Goal: Task Accomplishment & Management: Manage account settings

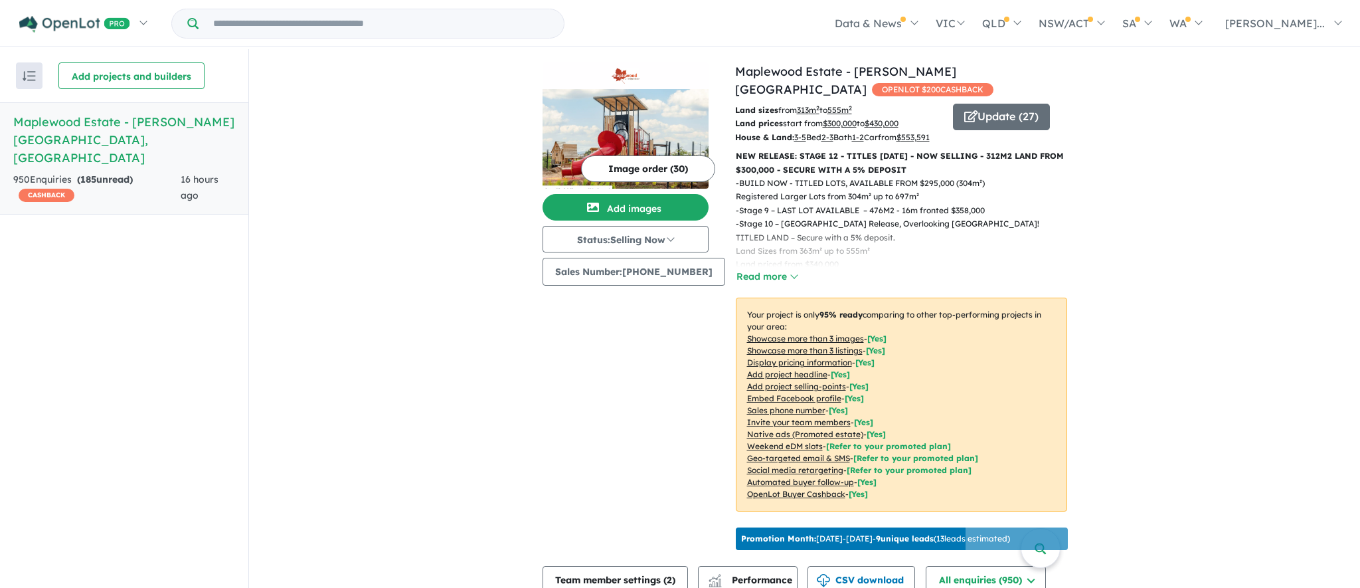
scroll to position [389, 0]
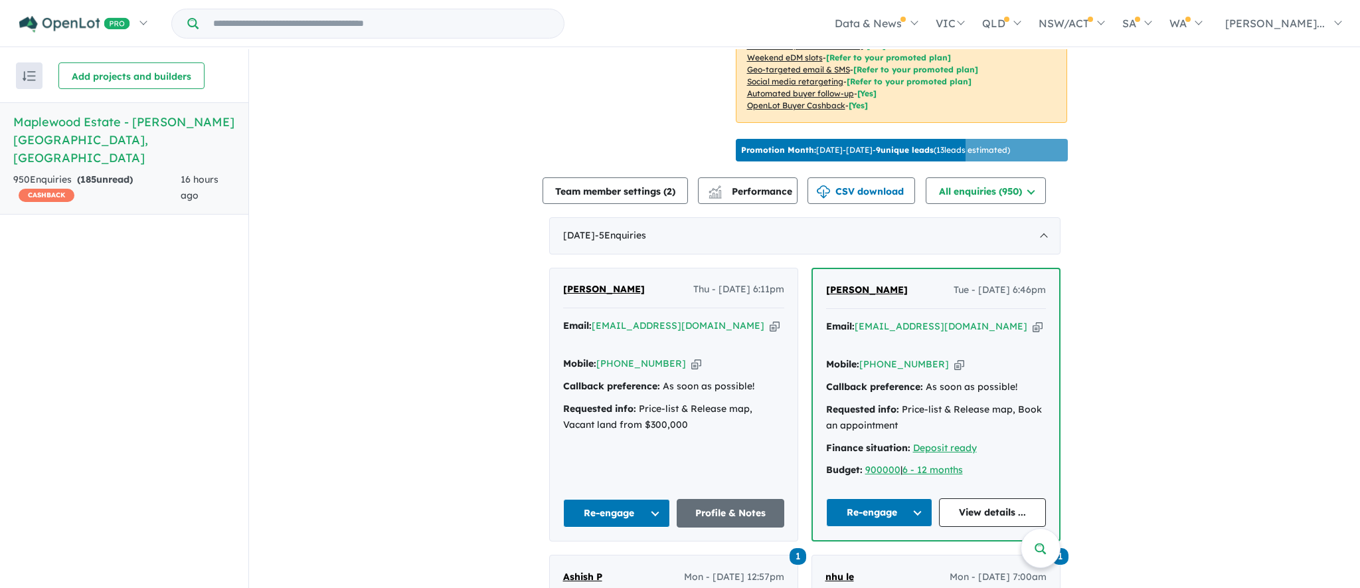
click at [770, 333] on icon "button" at bounding box center [775, 326] width 10 height 14
click at [717, 500] on link "Profile & Notes" at bounding box center [731, 513] width 108 height 29
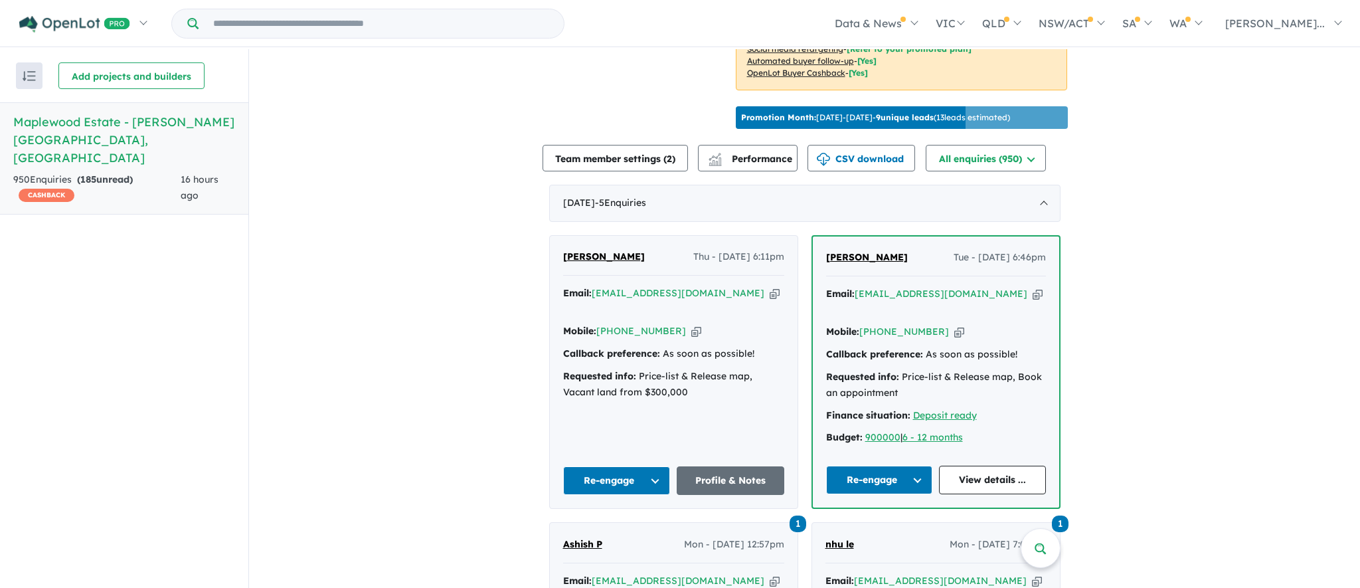
scroll to position [531, 0]
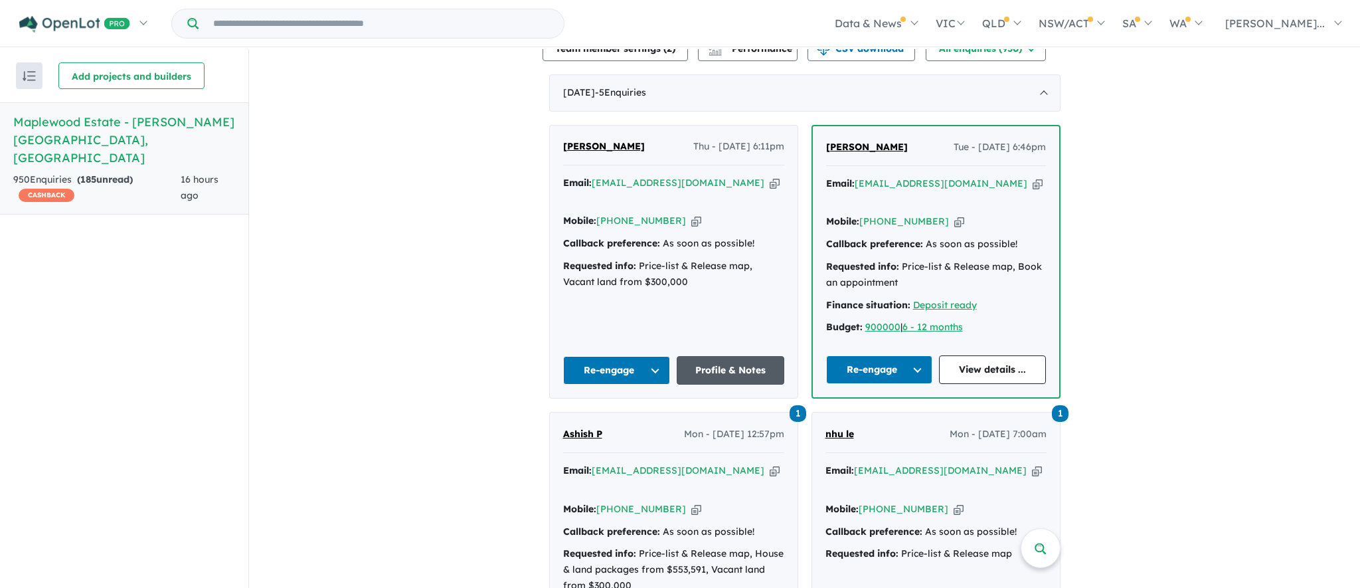
click at [752, 356] on link "Profile & Notes" at bounding box center [731, 370] width 108 height 29
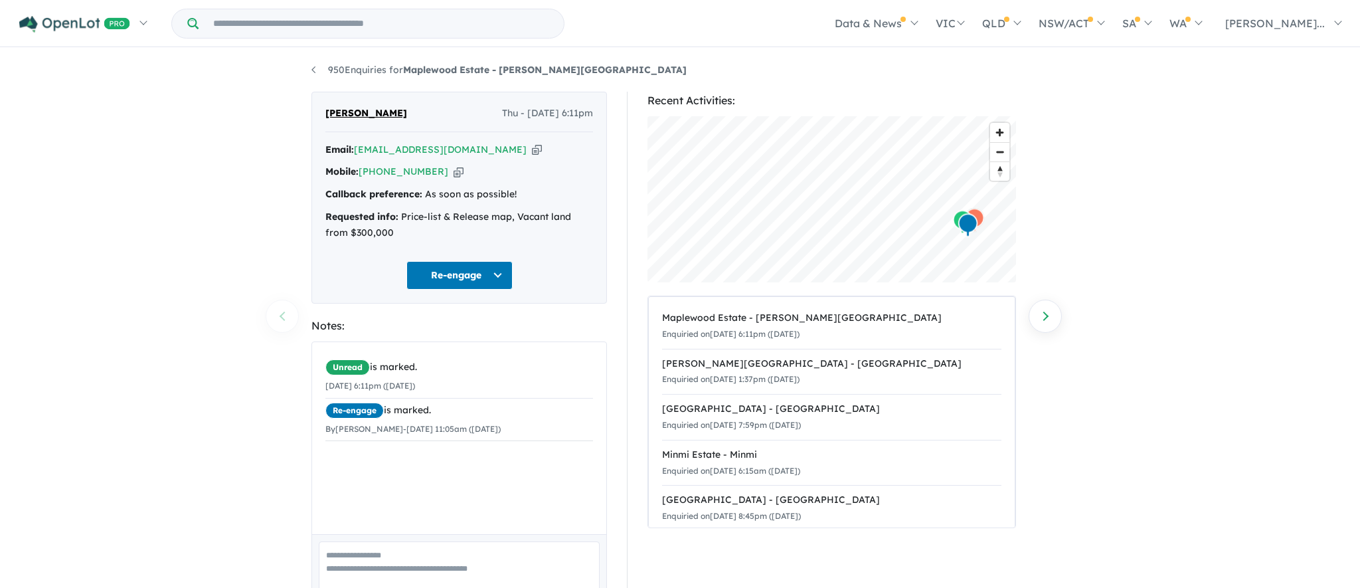
click at [422, 563] on textarea at bounding box center [459, 568] width 281 height 55
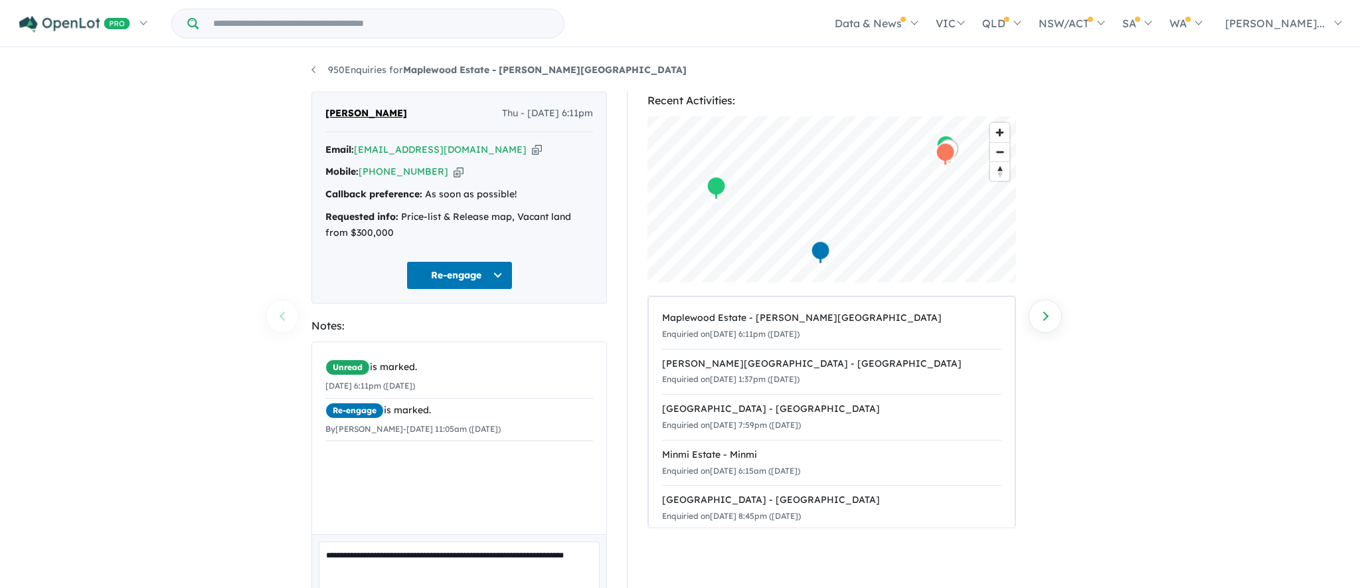
scroll to position [62, 0]
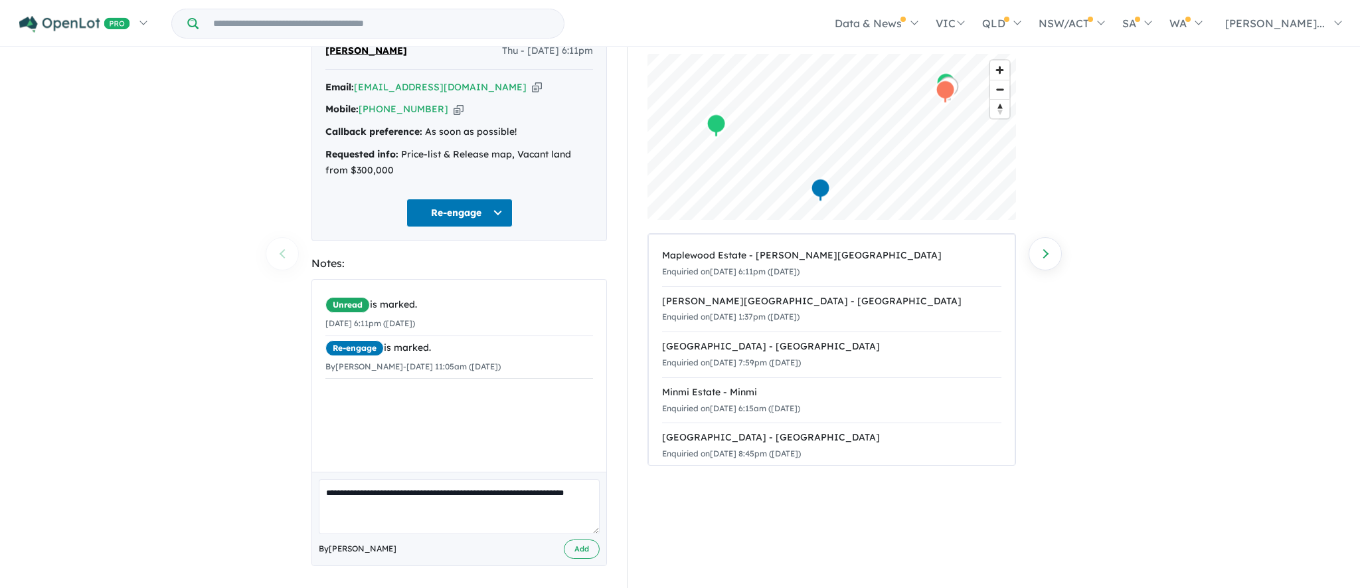
type textarea "**********"
click at [582, 551] on button "Add" at bounding box center [582, 548] width 36 height 19
